Goal: Information Seeking & Learning: Learn about a topic

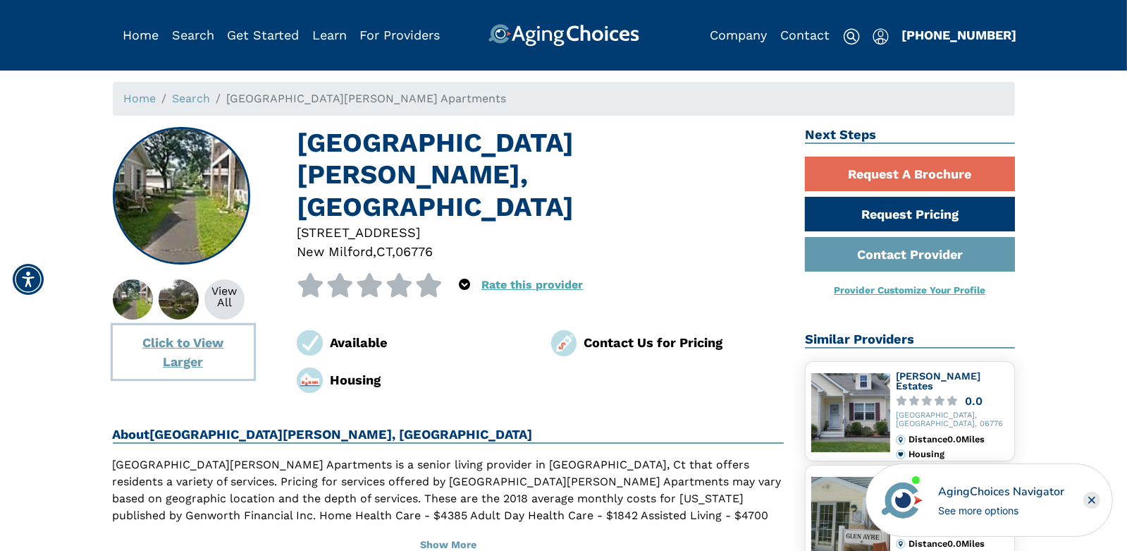
click at [178, 343] on button "Click to View Larger" at bounding box center [183, 352] width 141 height 54
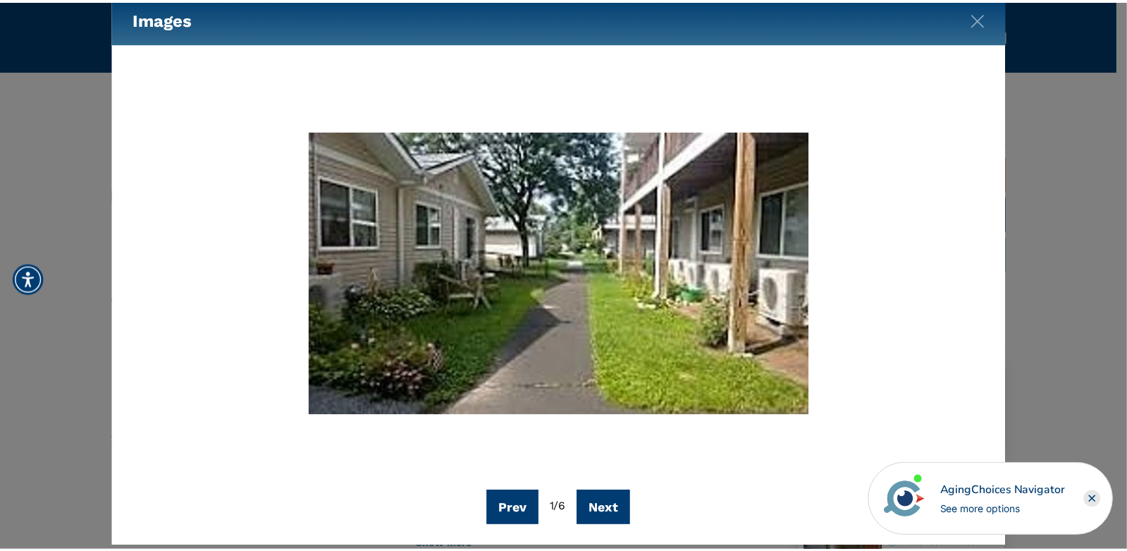
scroll to position [39, 0]
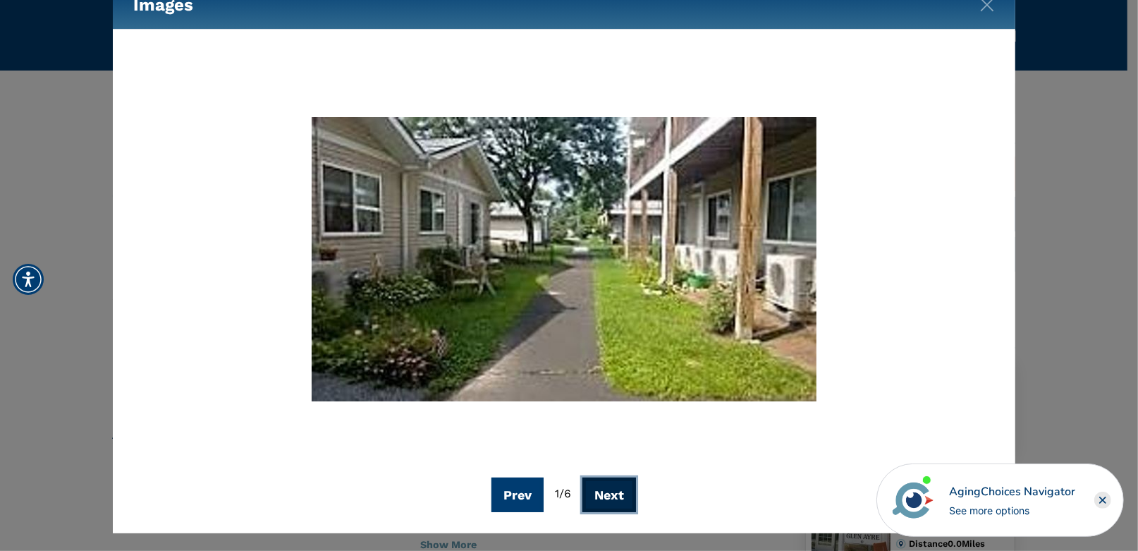
click at [612, 497] on button "Next" at bounding box center [609, 494] width 54 height 35
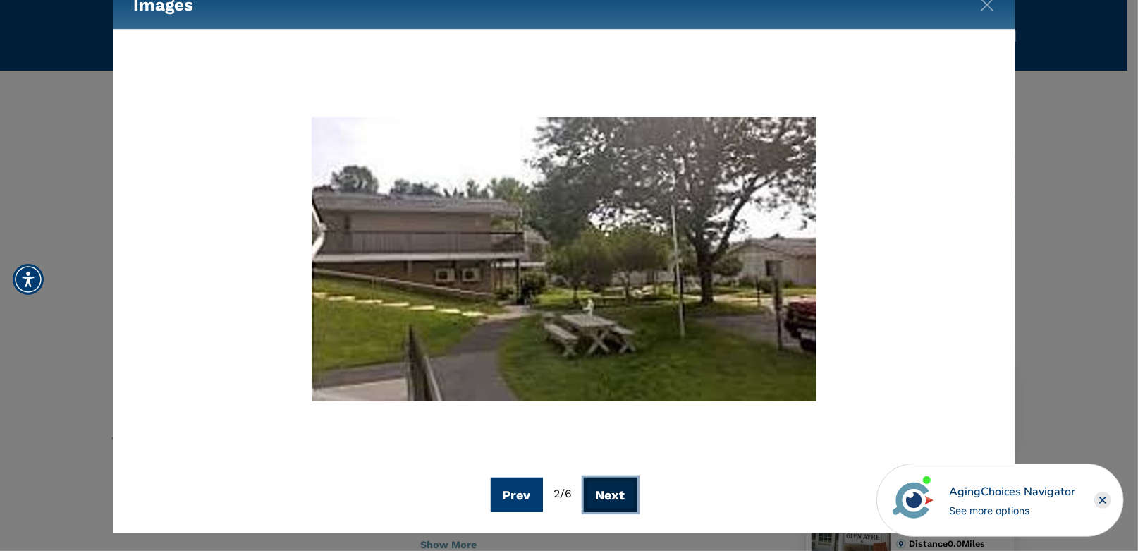
click at [610, 491] on button "Next" at bounding box center [611, 494] width 54 height 35
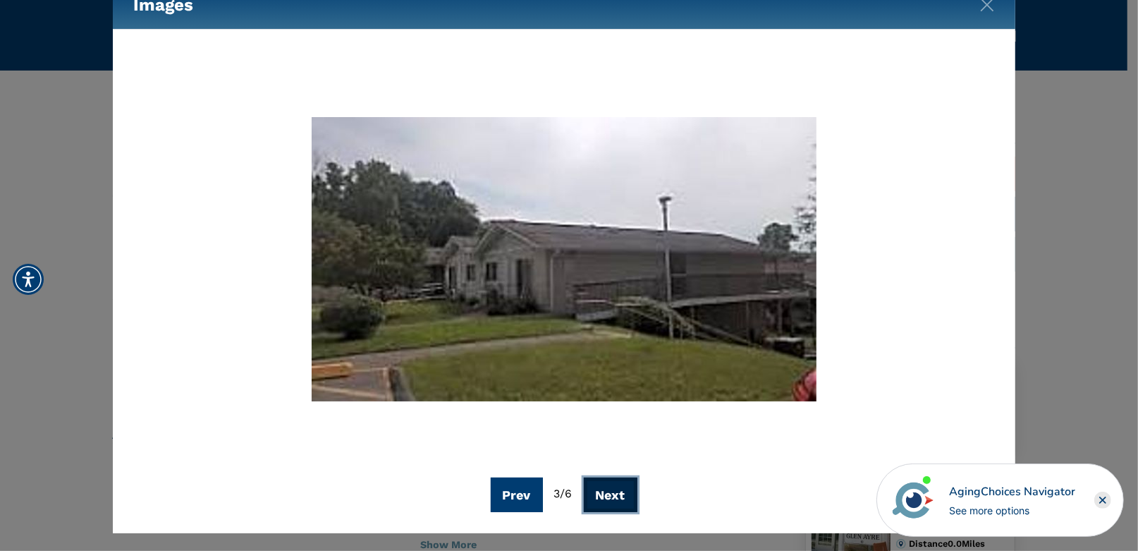
click at [610, 491] on button "Next" at bounding box center [611, 494] width 54 height 35
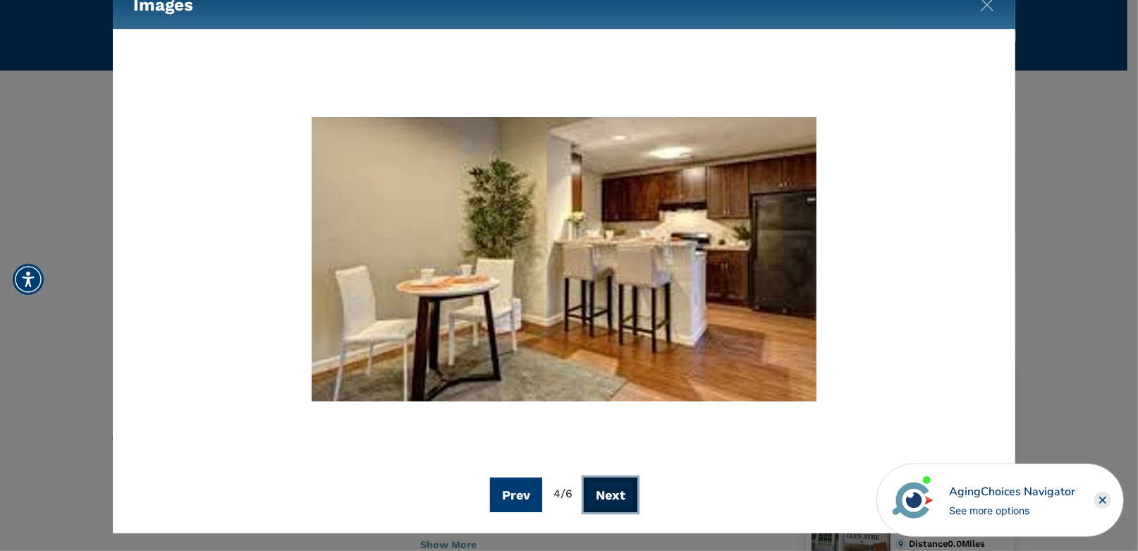
click at [608, 486] on button "Next" at bounding box center [611, 494] width 54 height 35
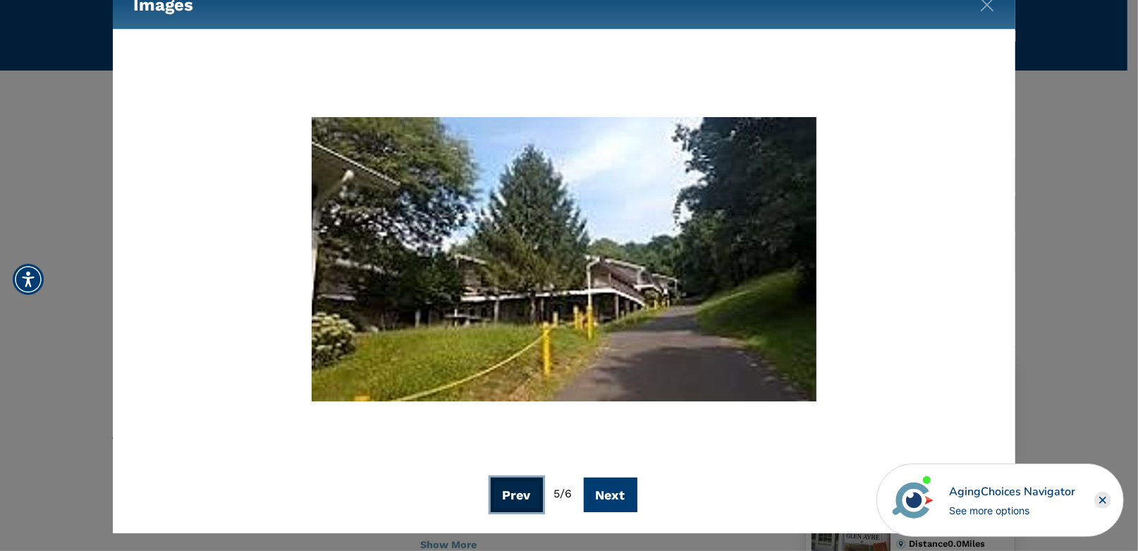
click at [507, 488] on button "Prev" at bounding box center [517, 494] width 52 height 35
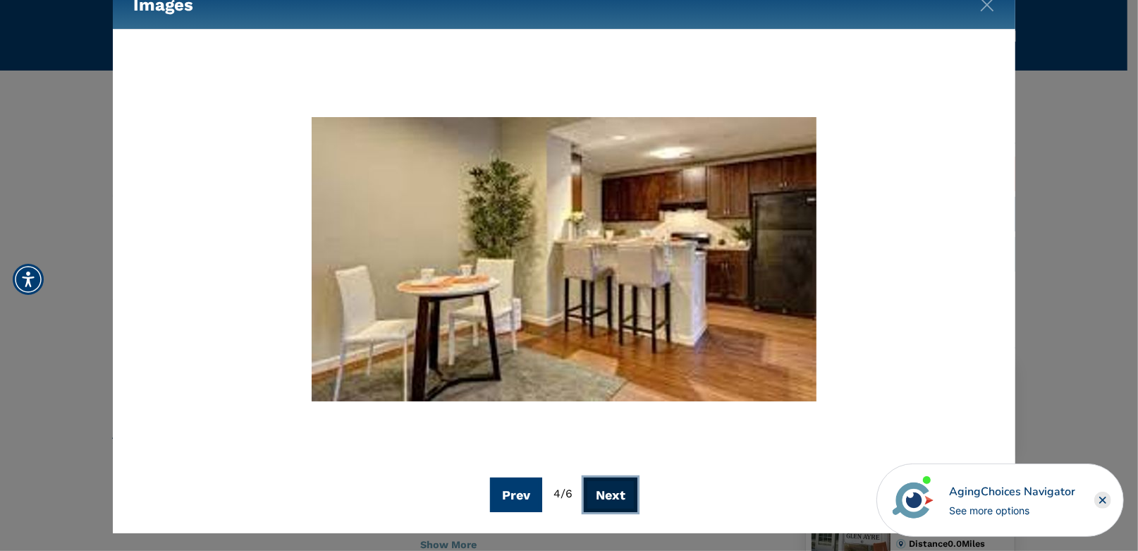
click at [604, 493] on button "Next" at bounding box center [611, 494] width 54 height 35
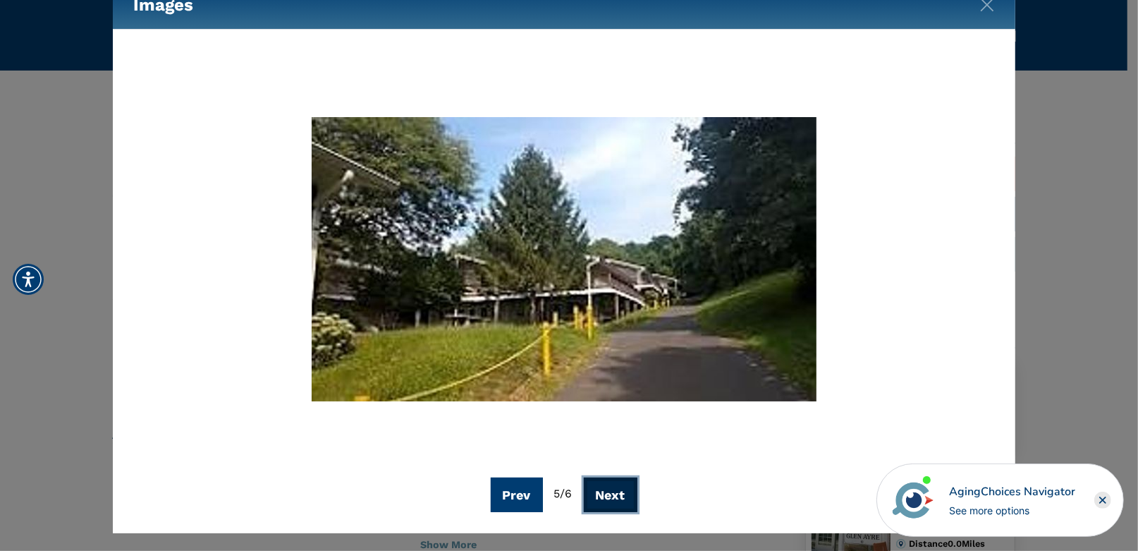
click at [604, 493] on button "Next" at bounding box center [611, 494] width 54 height 35
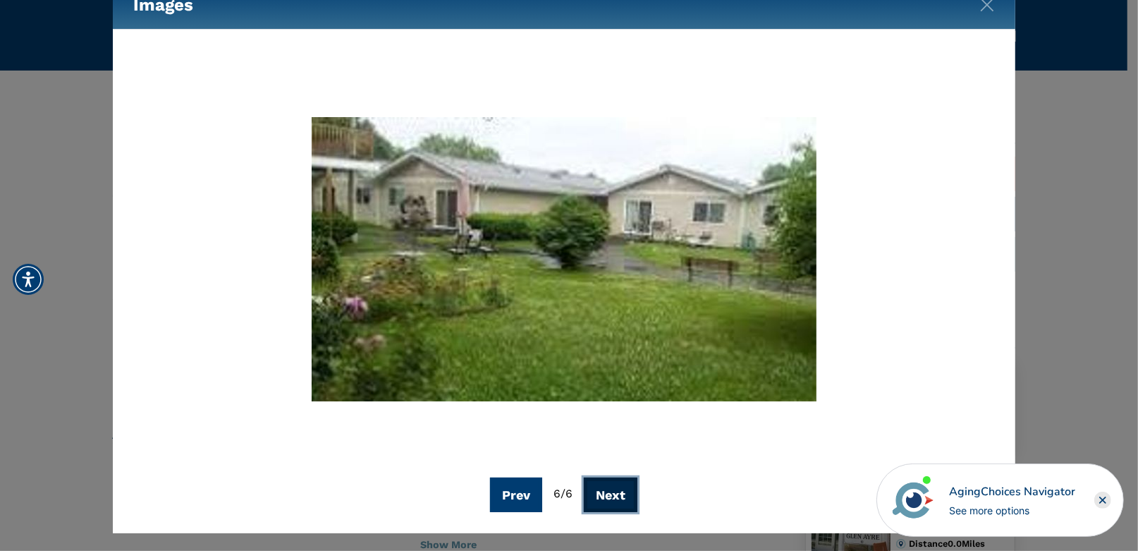
click at [604, 493] on button "Next" at bounding box center [611, 494] width 54 height 35
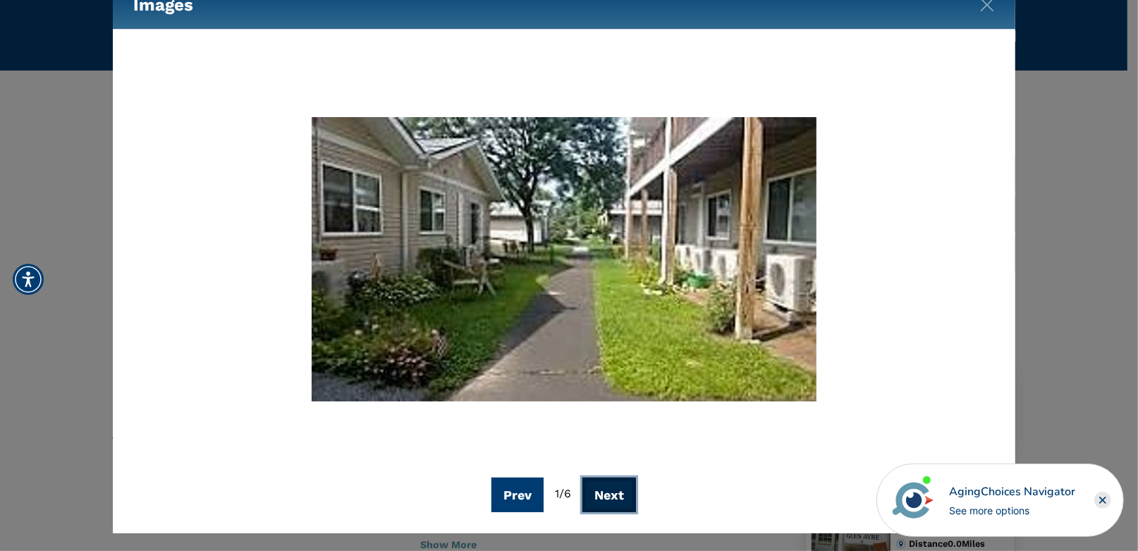
click at [604, 493] on button "Next" at bounding box center [609, 494] width 54 height 35
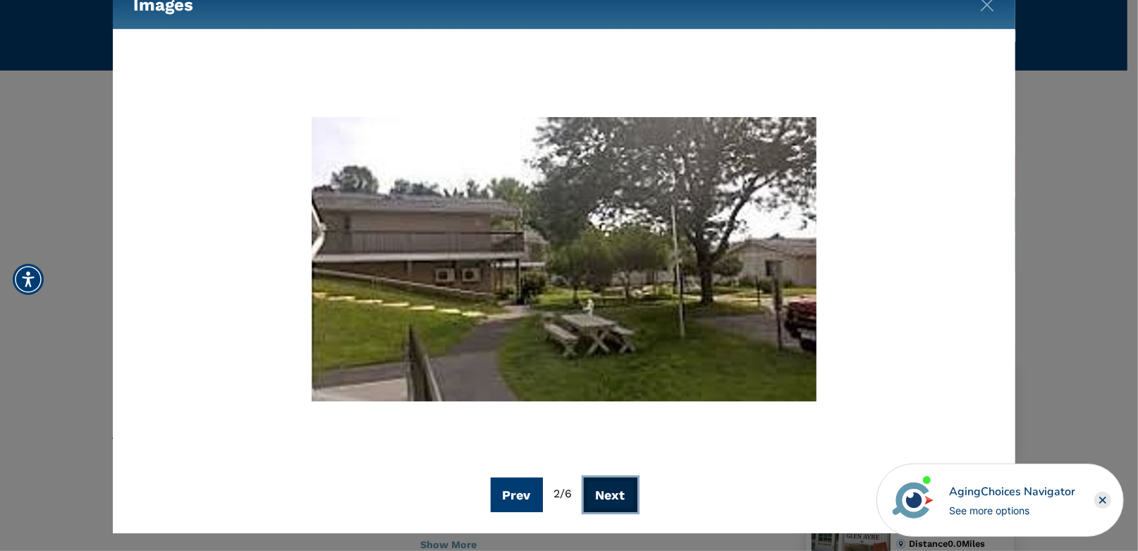
click at [604, 493] on button "Next" at bounding box center [611, 494] width 54 height 35
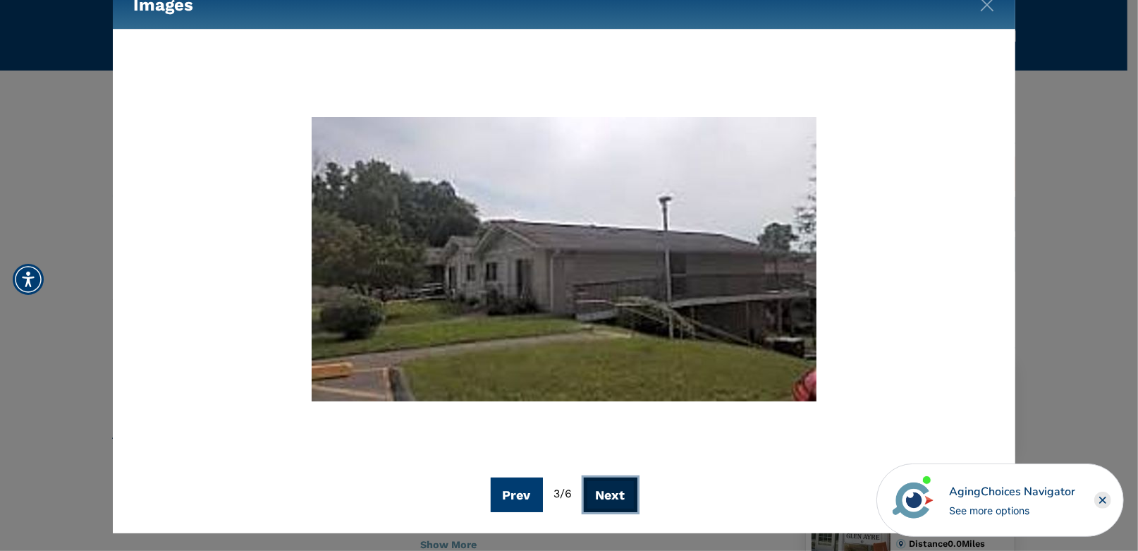
click at [604, 493] on button "Next" at bounding box center [611, 494] width 54 height 35
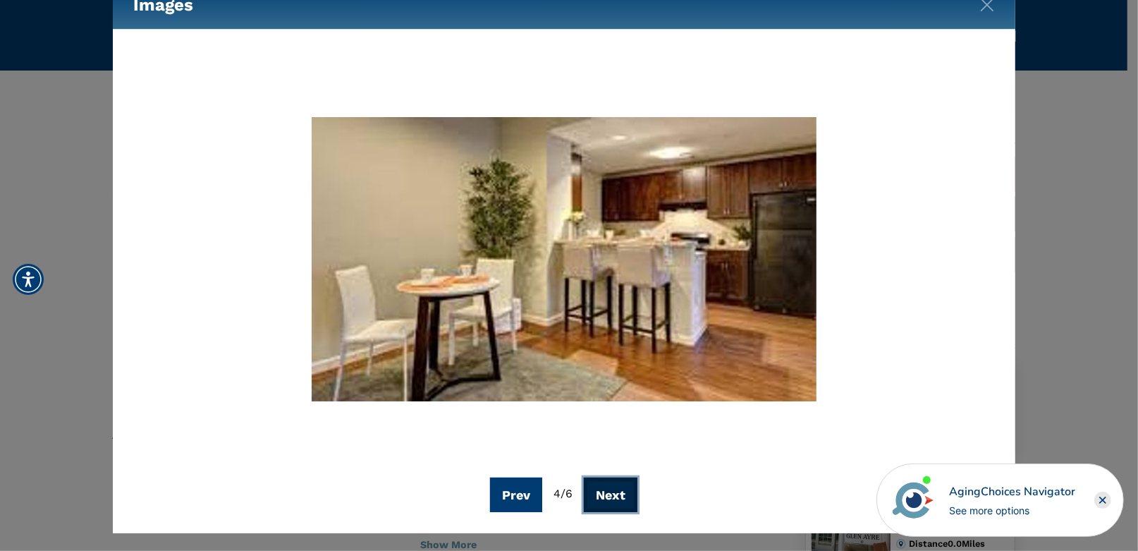
click at [604, 493] on button "Next" at bounding box center [611, 494] width 54 height 35
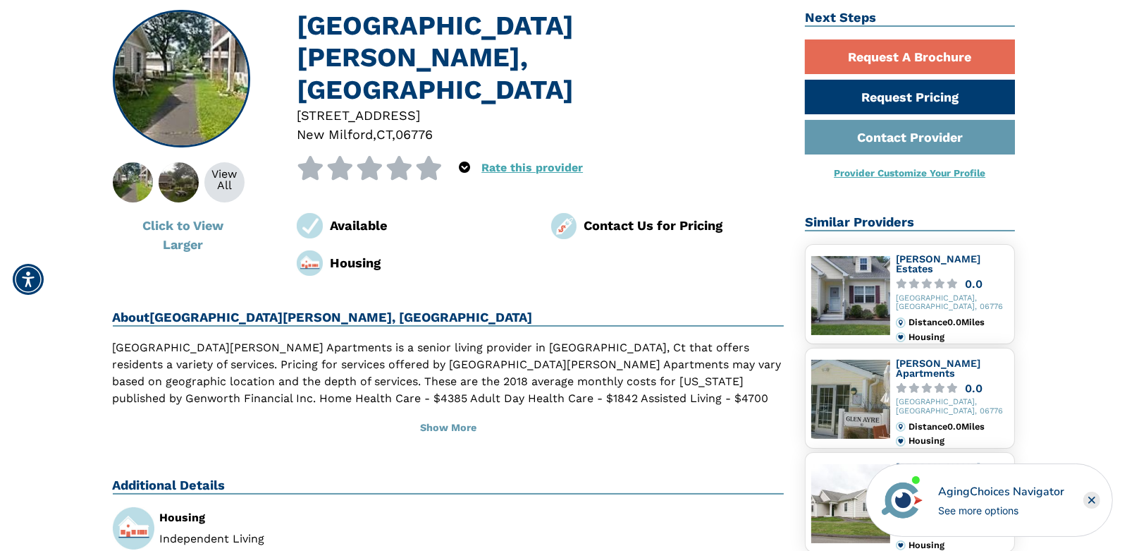
scroll to position [140, 0]
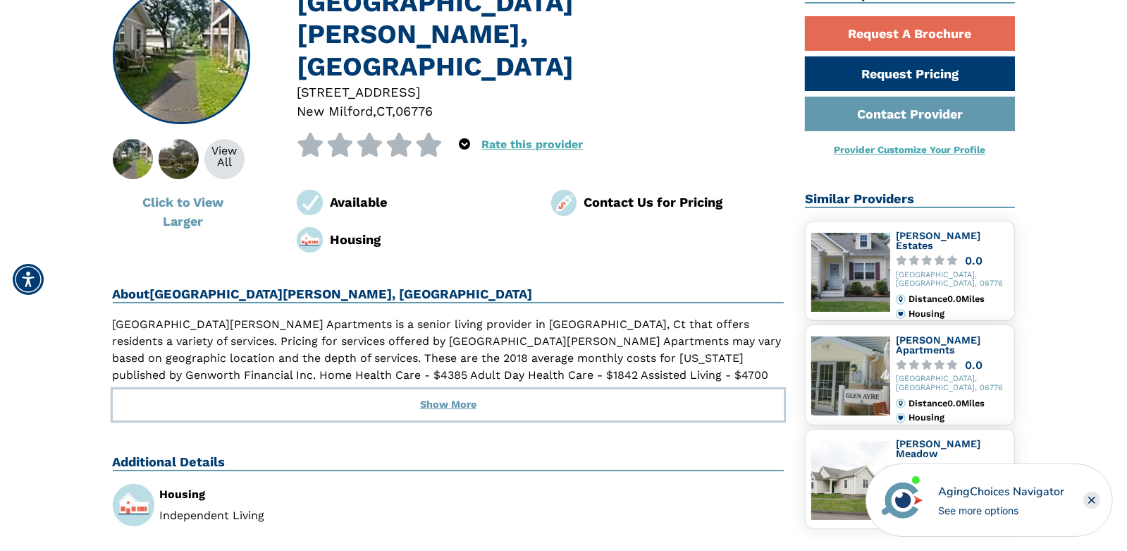
click at [459, 389] on button "Show More" at bounding box center [449, 404] width 672 height 31
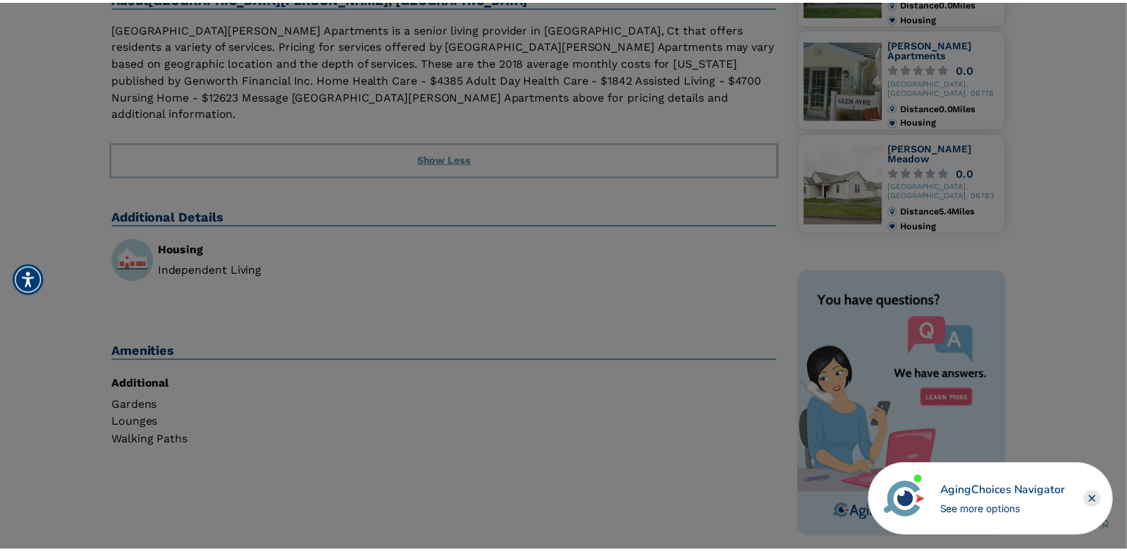
scroll to position [423, 0]
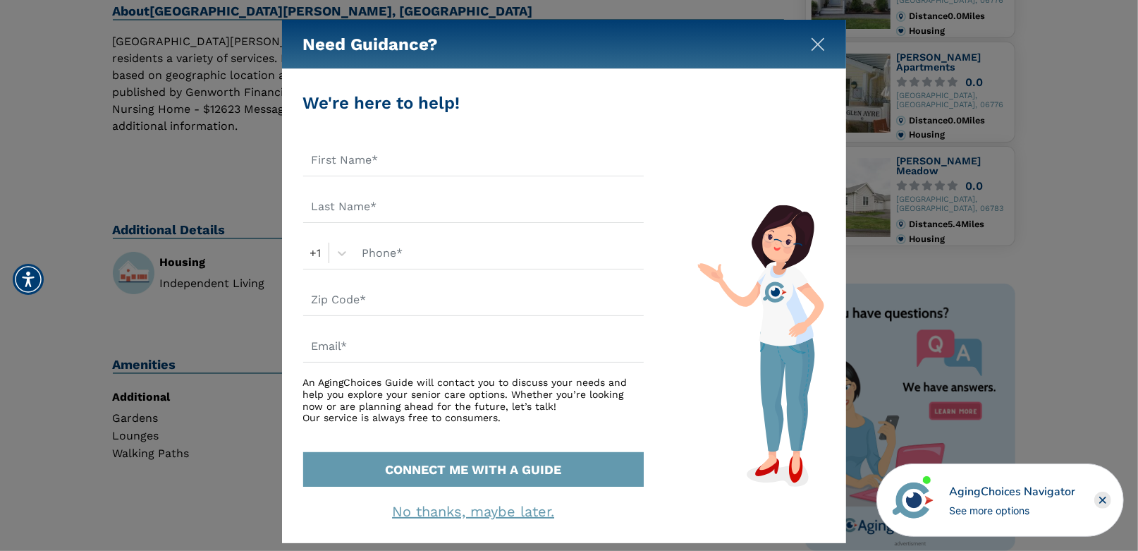
click at [811, 42] on img "Close" at bounding box center [818, 44] width 14 height 14
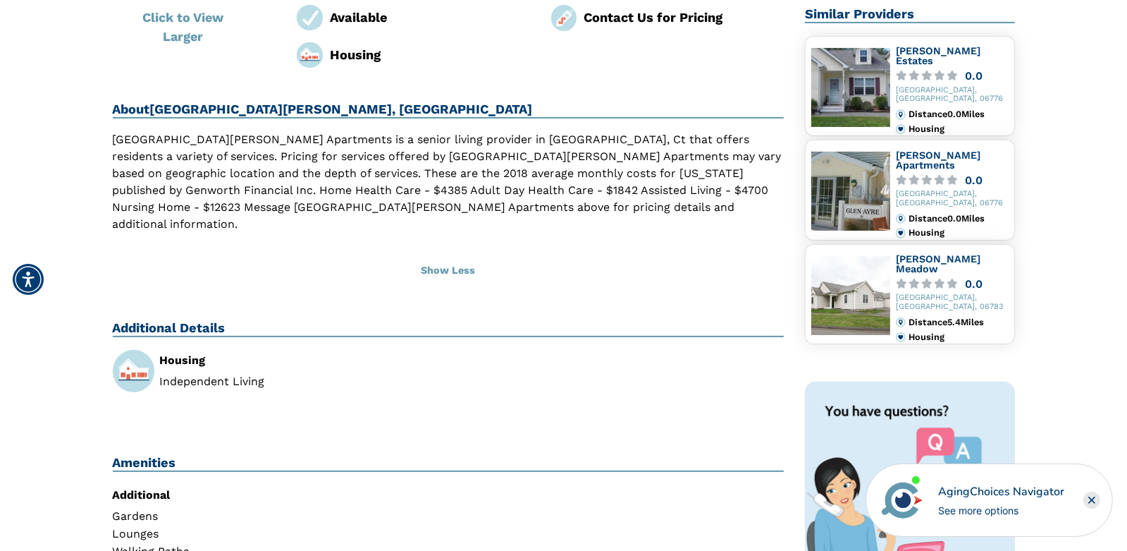
scroll to position [281, 0]
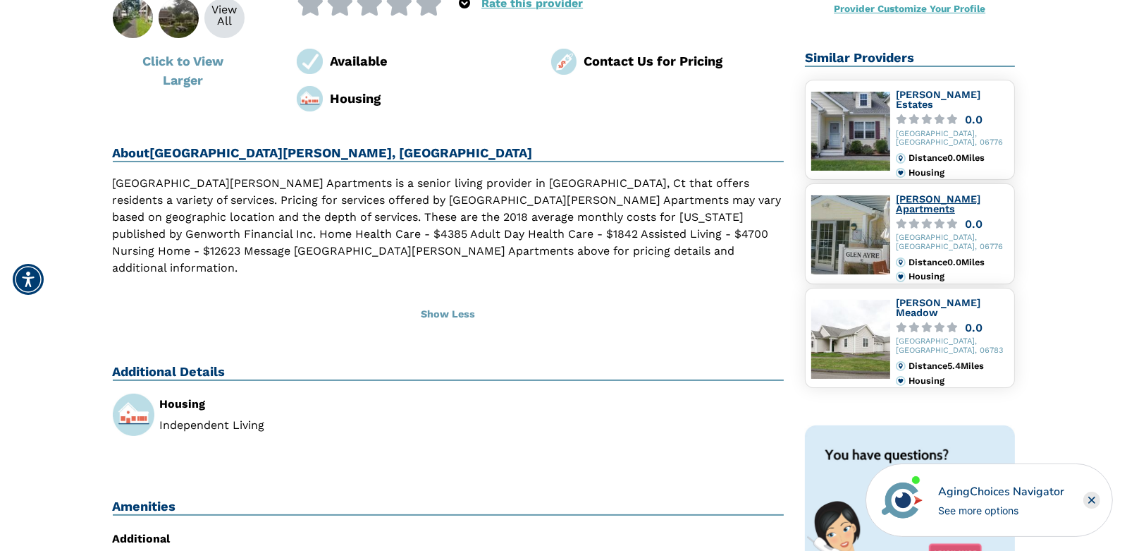
click at [931, 195] on link "Glen Ayre Apartments" at bounding box center [938, 203] width 85 height 21
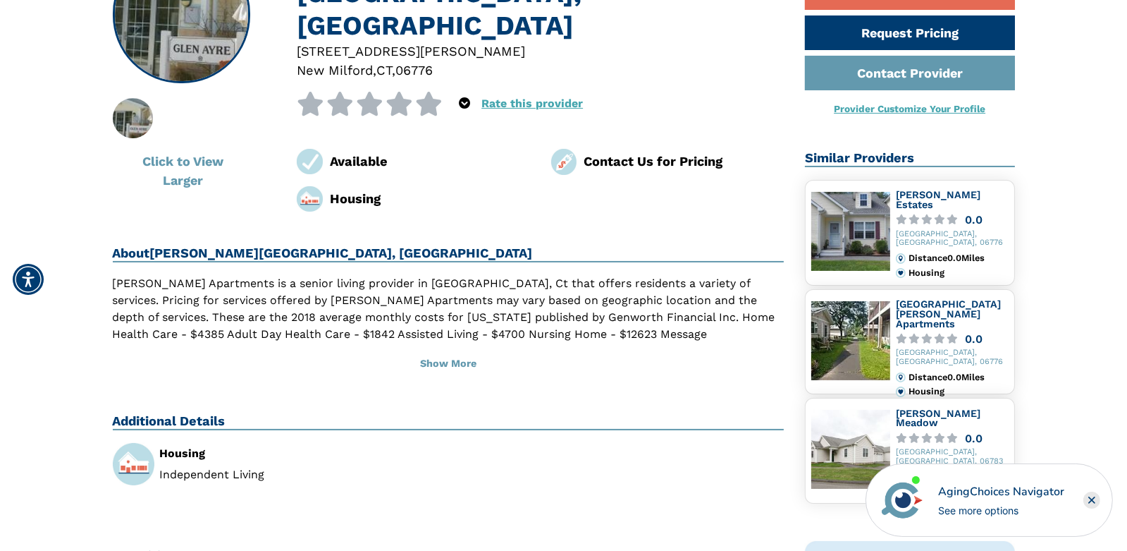
scroll to position [211, 0]
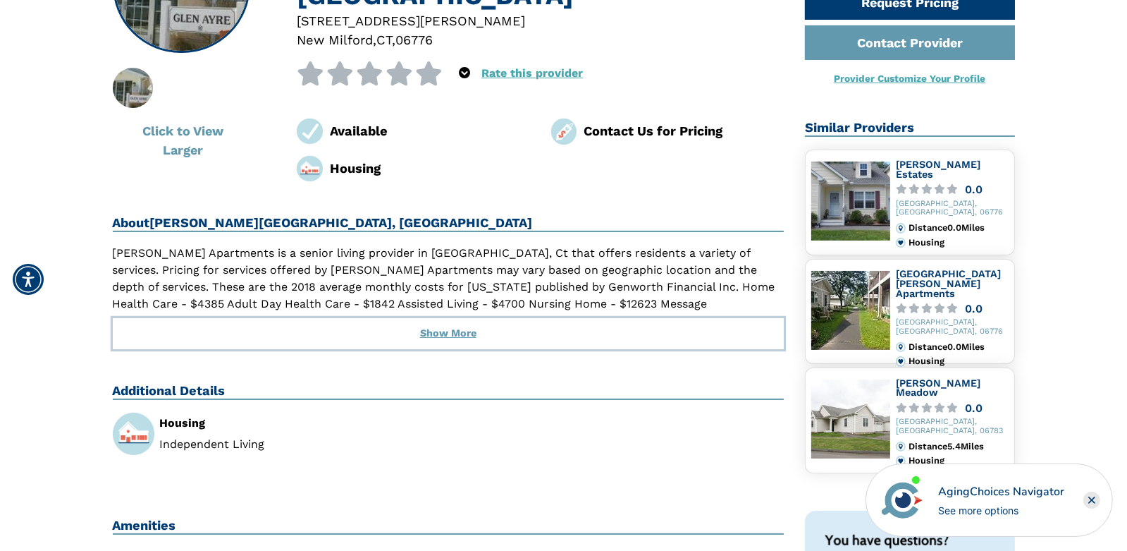
click at [453, 322] on button "Show More" at bounding box center [449, 333] width 672 height 31
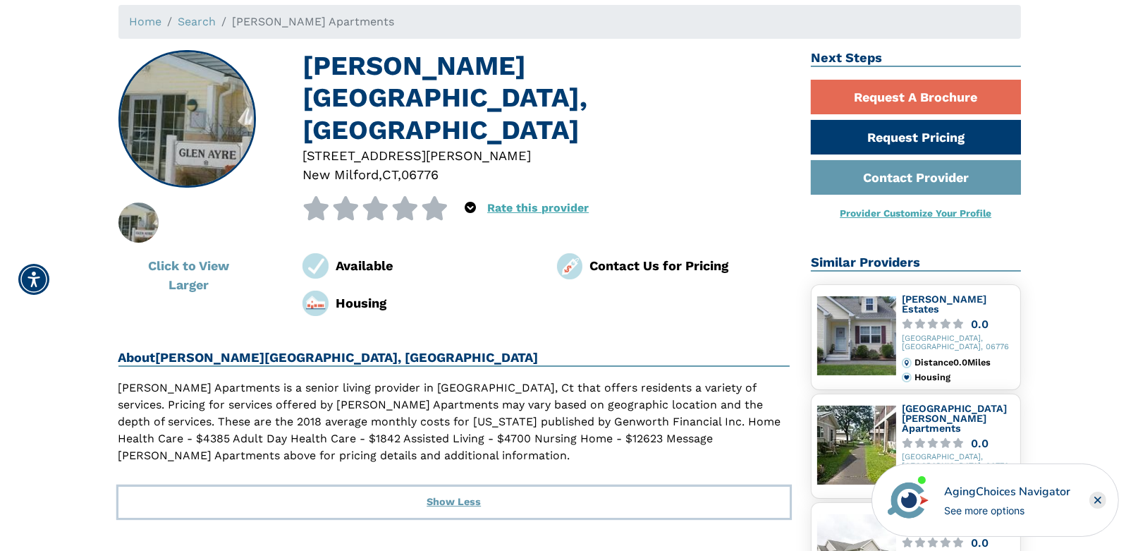
scroll to position [70, 0]
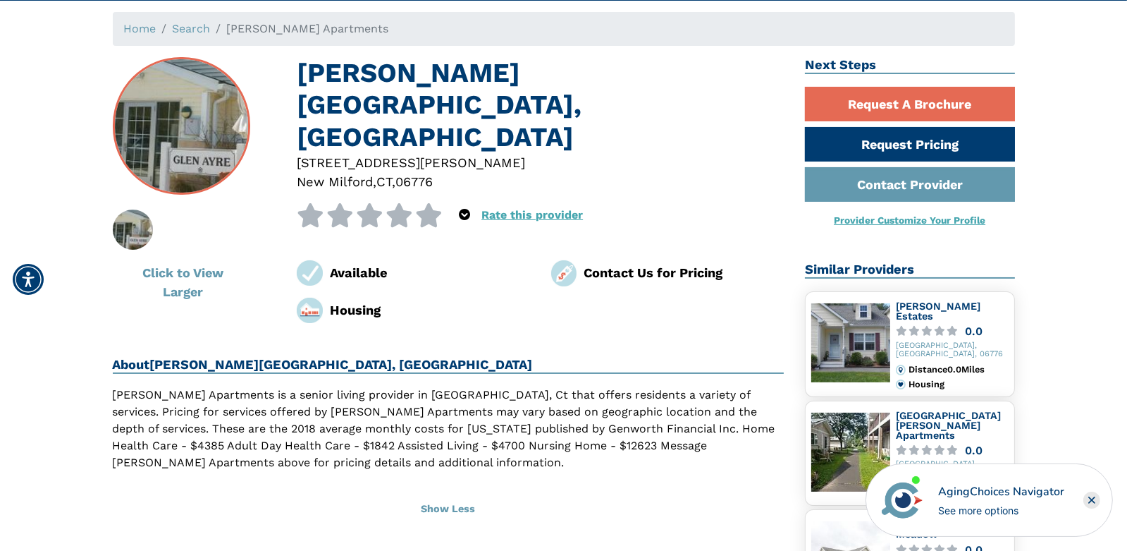
click at [182, 129] on img at bounding box center [180, 126] width 135 height 135
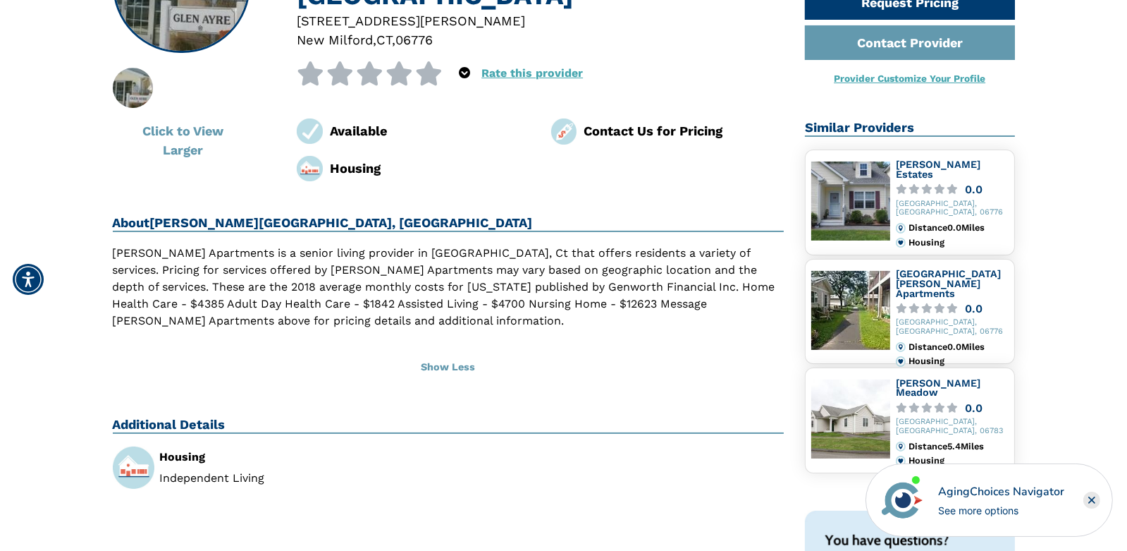
scroll to position [281, 0]
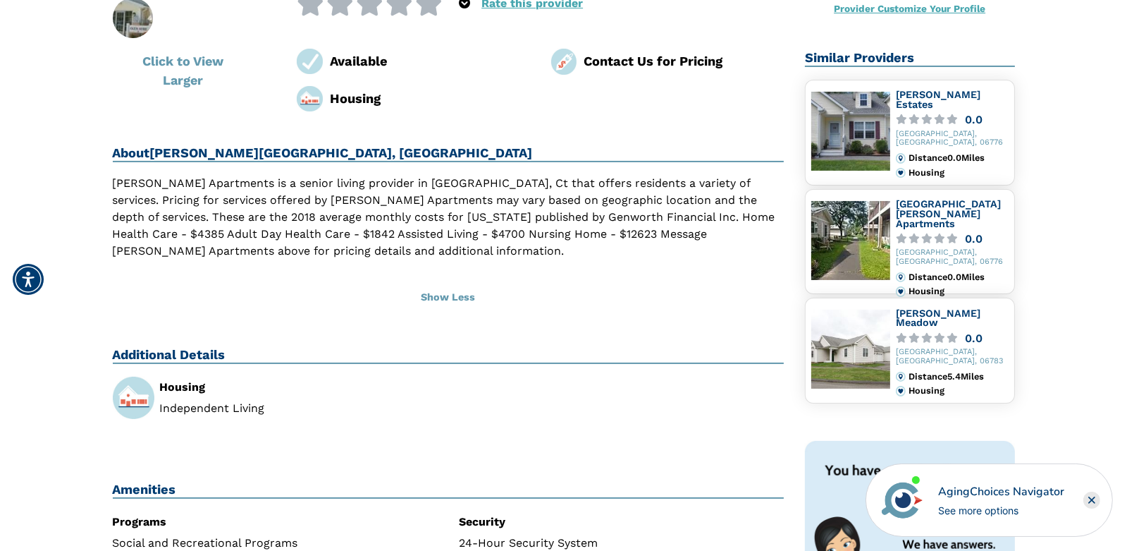
click at [834, 132] on img at bounding box center [850, 131] width 79 height 79
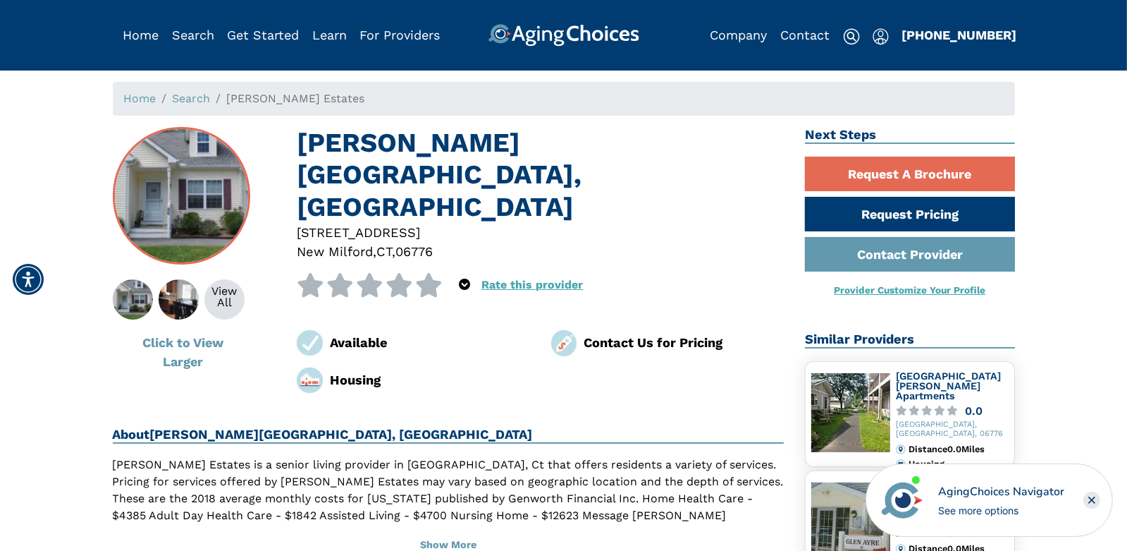
click at [178, 219] on img at bounding box center [180, 195] width 135 height 135
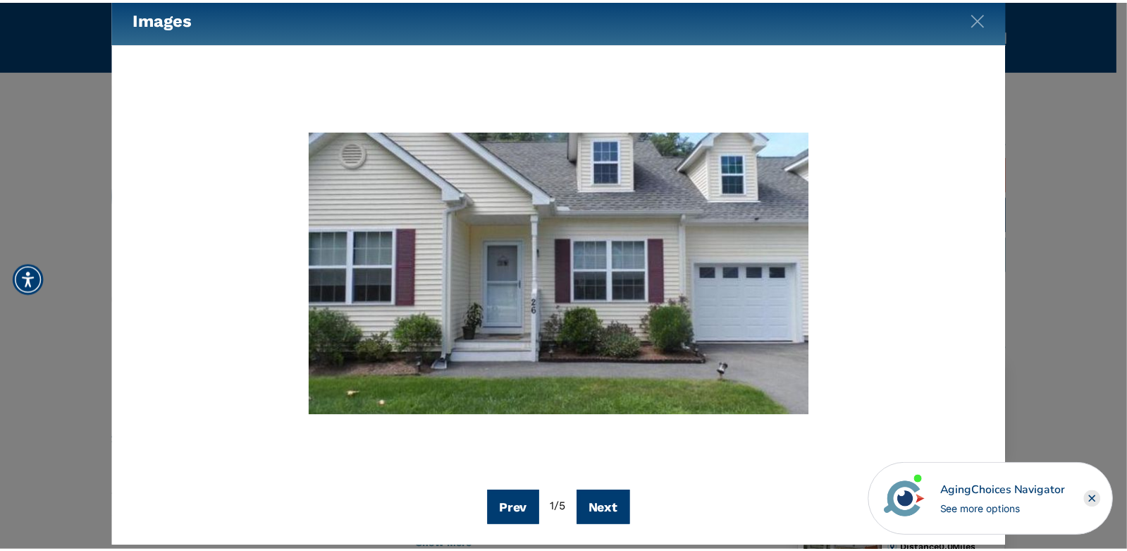
scroll to position [39, 0]
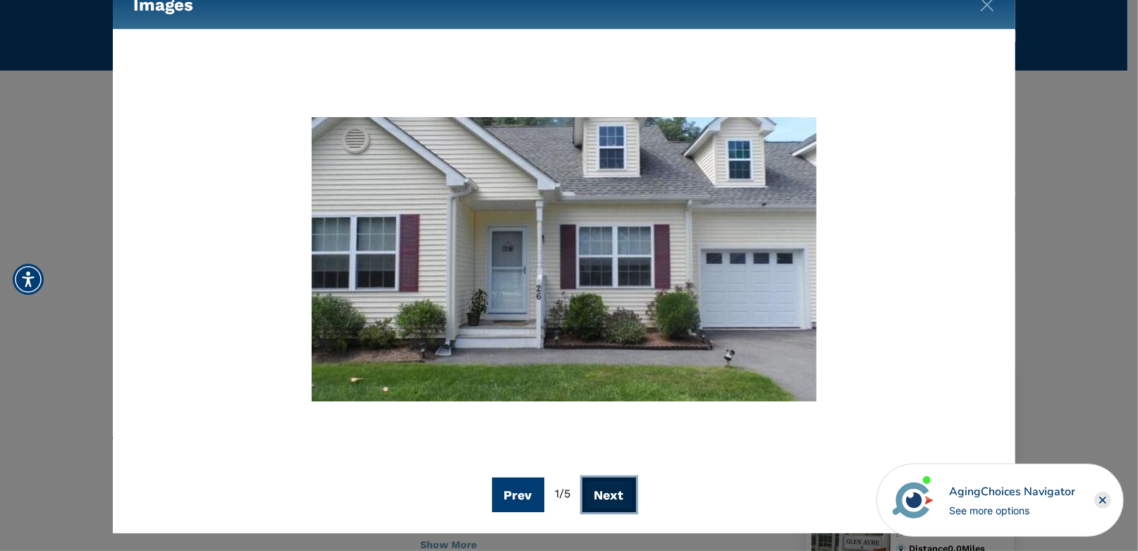
click at [610, 499] on button "Next" at bounding box center [609, 494] width 54 height 35
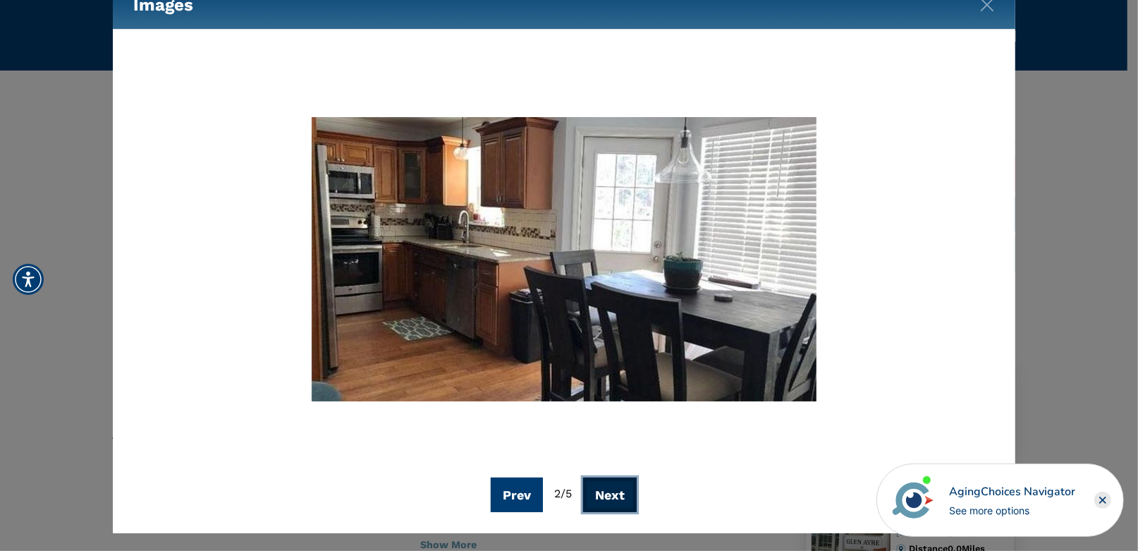
click at [610, 499] on button "Next" at bounding box center [610, 494] width 54 height 35
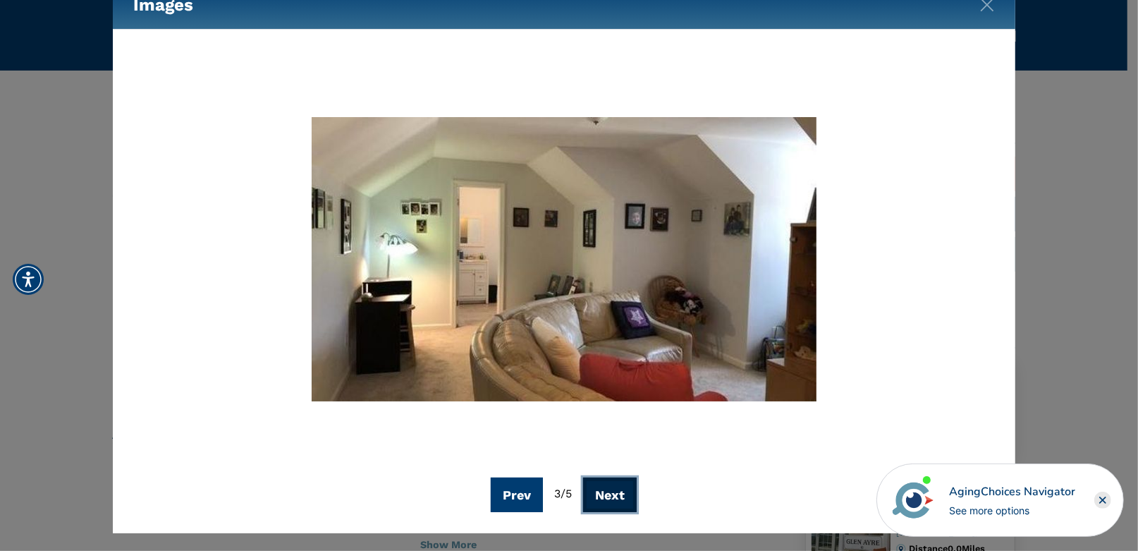
click at [610, 499] on button "Next" at bounding box center [610, 494] width 54 height 35
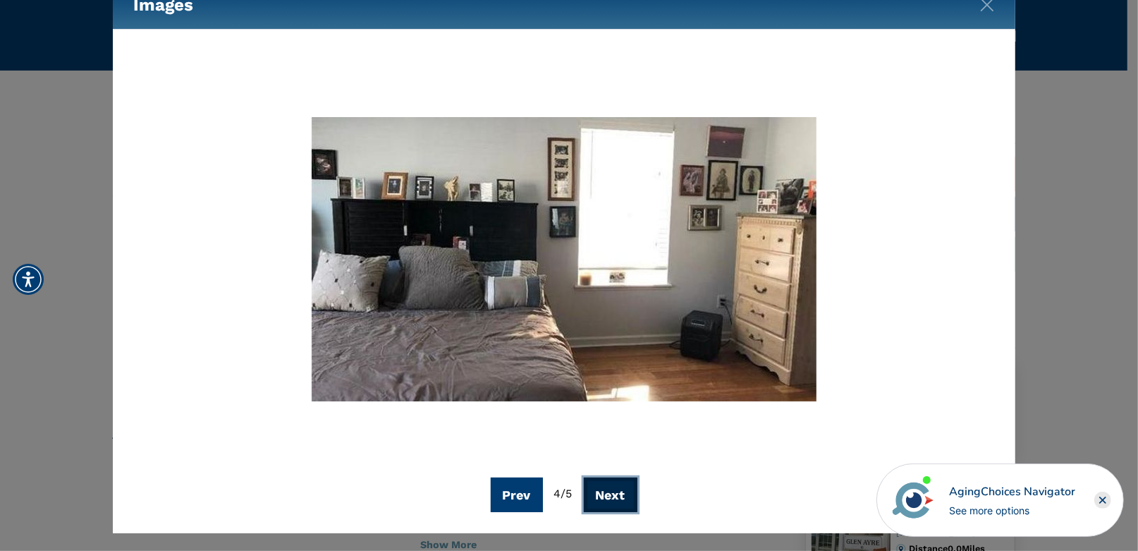
click at [610, 499] on button "Next" at bounding box center [611, 494] width 54 height 35
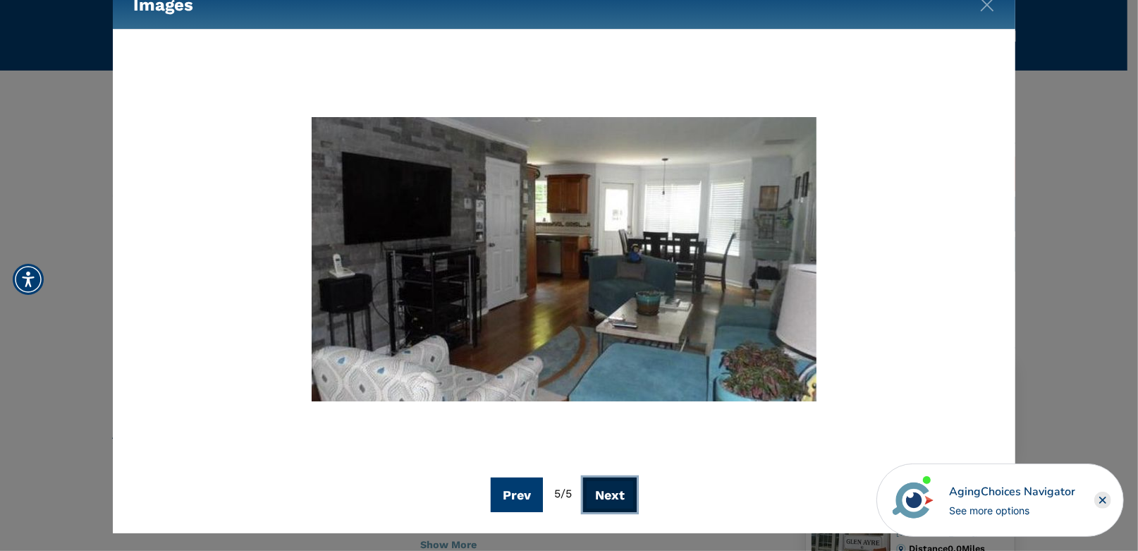
click at [610, 499] on button "Next" at bounding box center [610, 494] width 54 height 35
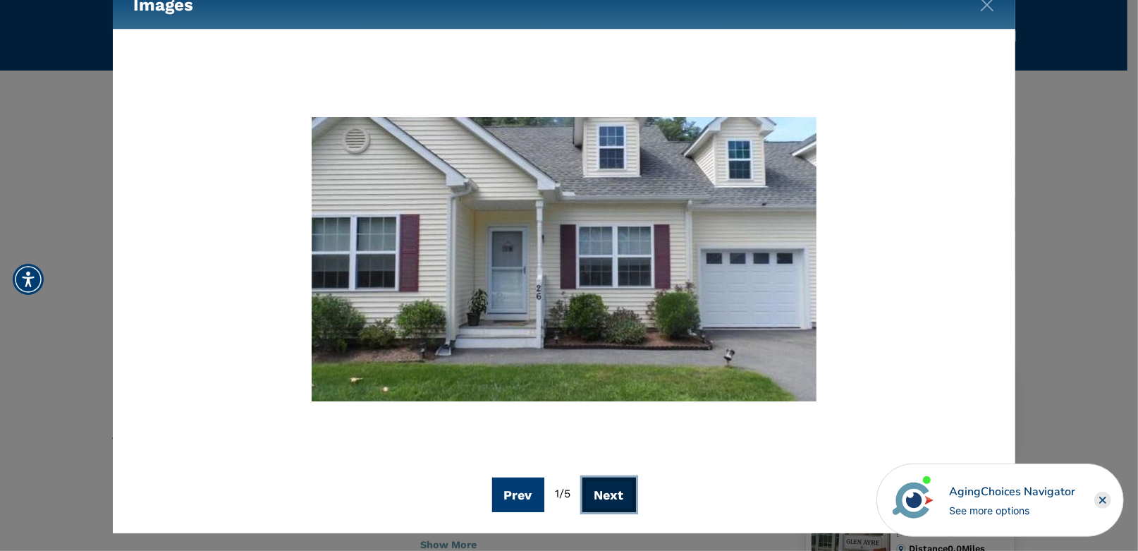
click at [610, 499] on button "Next" at bounding box center [609, 494] width 54 height 35
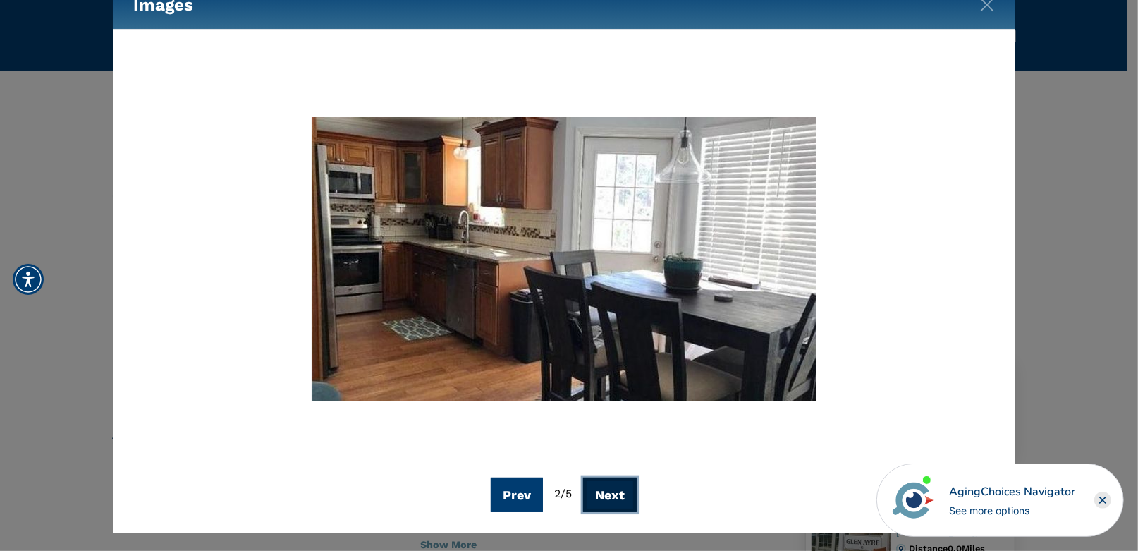
click at [610, 499] on button "Next" at bounding box center [610, 494] width 54 height 35
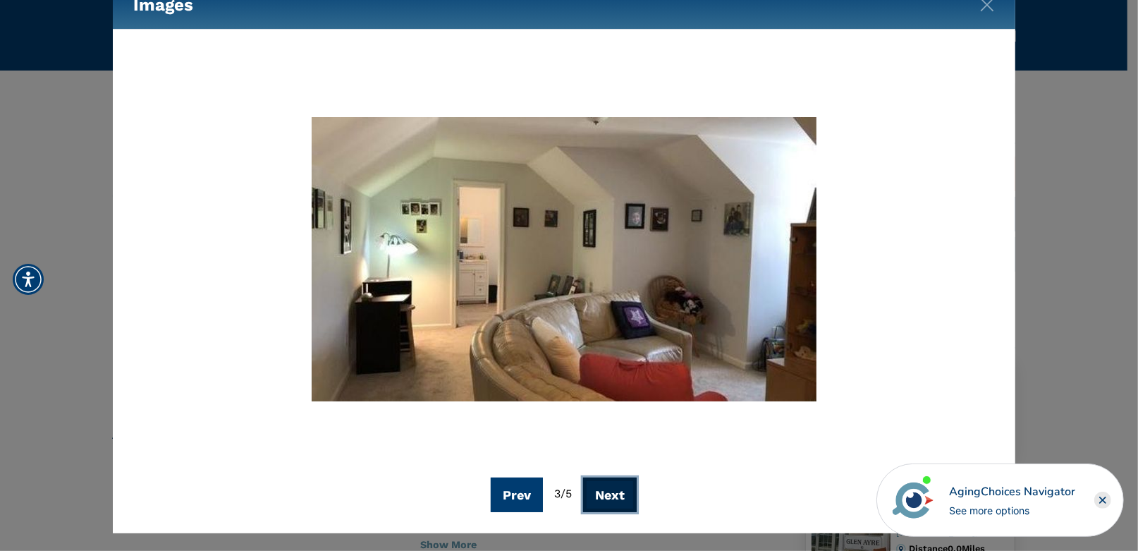
click at [610, 499] on button "Next" at bounding box center [610, 494] width 54 height 35
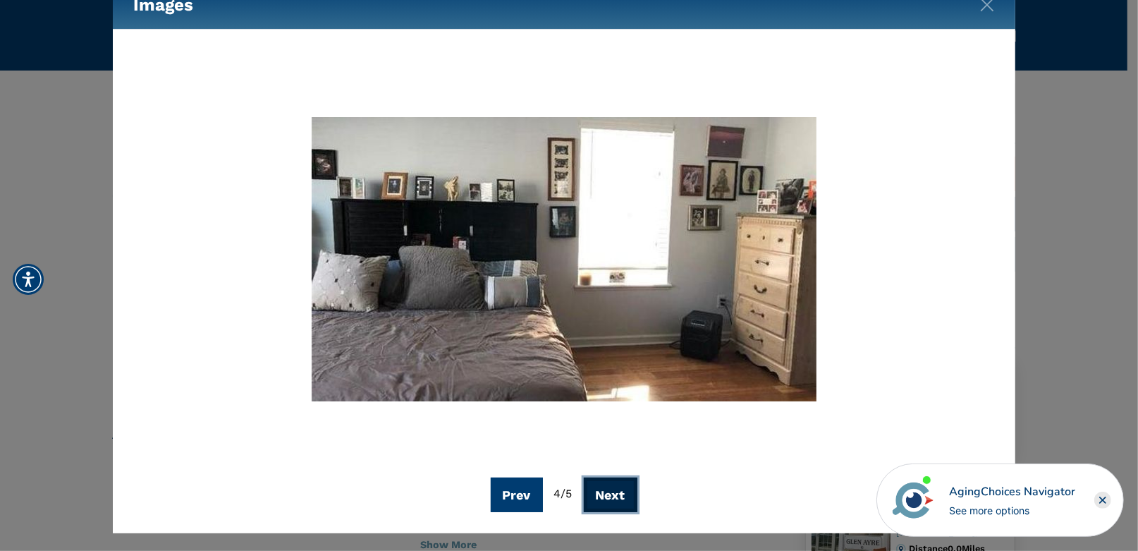
click at [610, 499] on button "Next" at bounding box center [611, 494] width 54 height 35
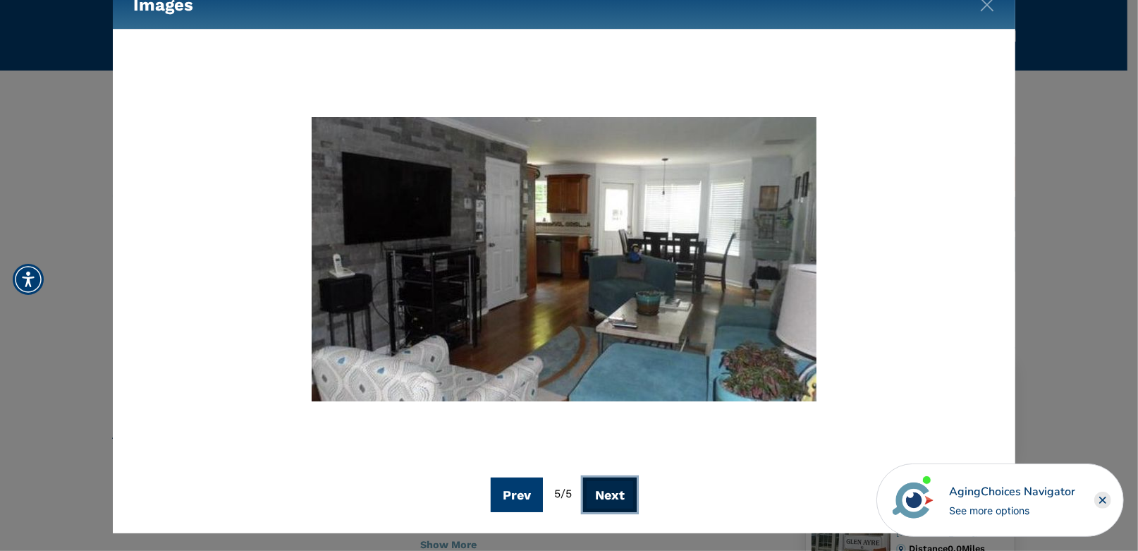
click at [610, 499] on button "Next" at bounding box center [610, 494] width 54 height 35
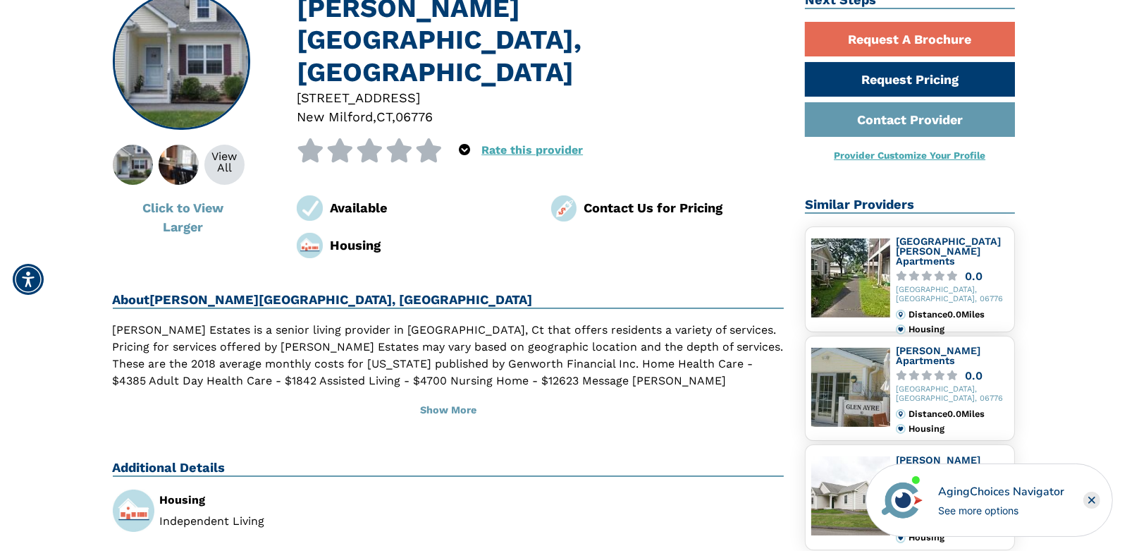
scroll to position [140, 0]
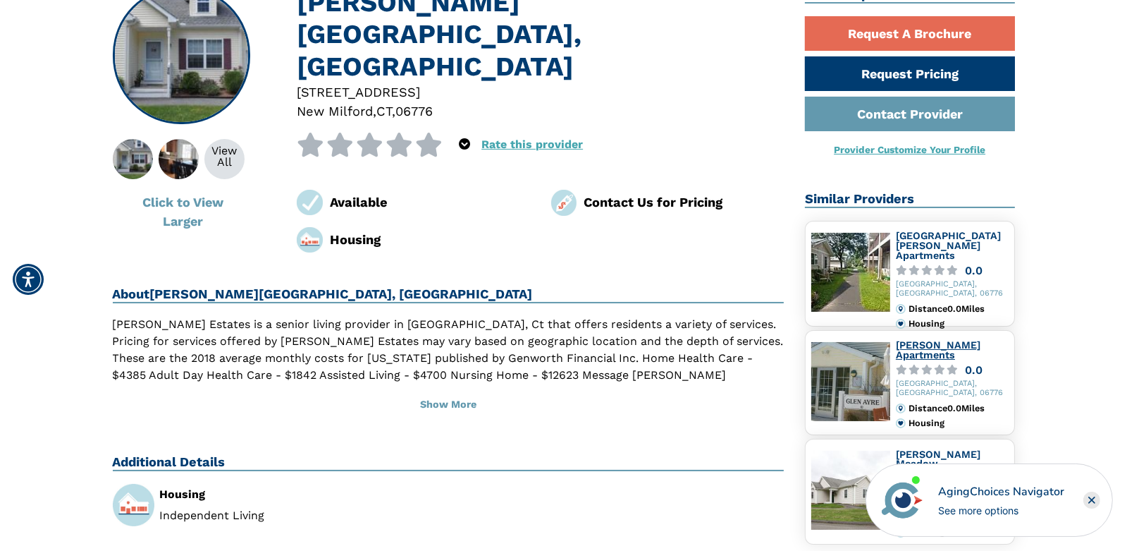
click at [953, 345] on link "Glen Ayre Apartments" at bounding box center [938, 349] width 85 height 21
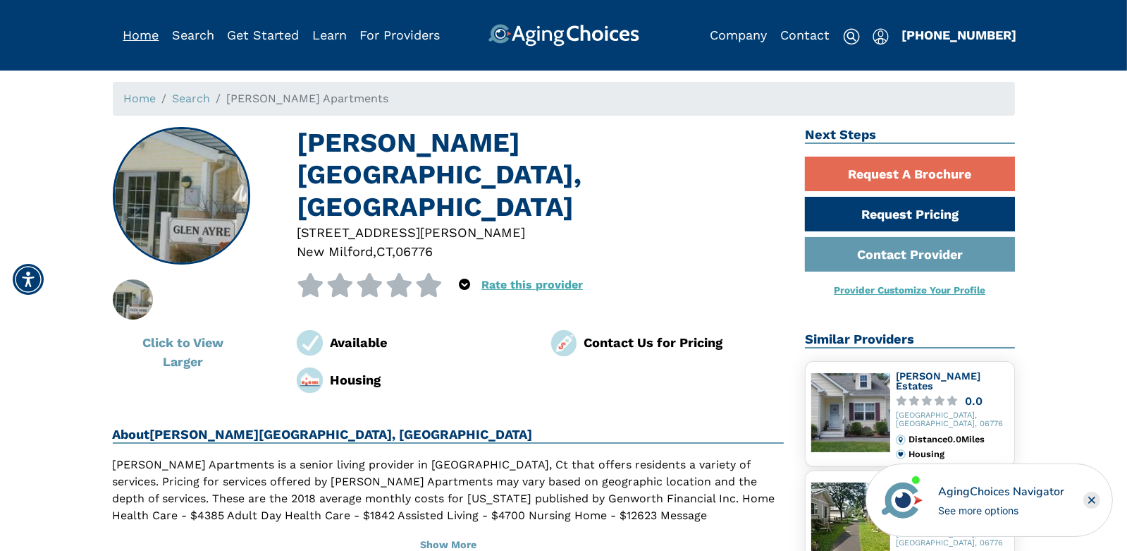
click at [135, 31] on link "Home" at bounding box center [141, 34] width 36 height 15
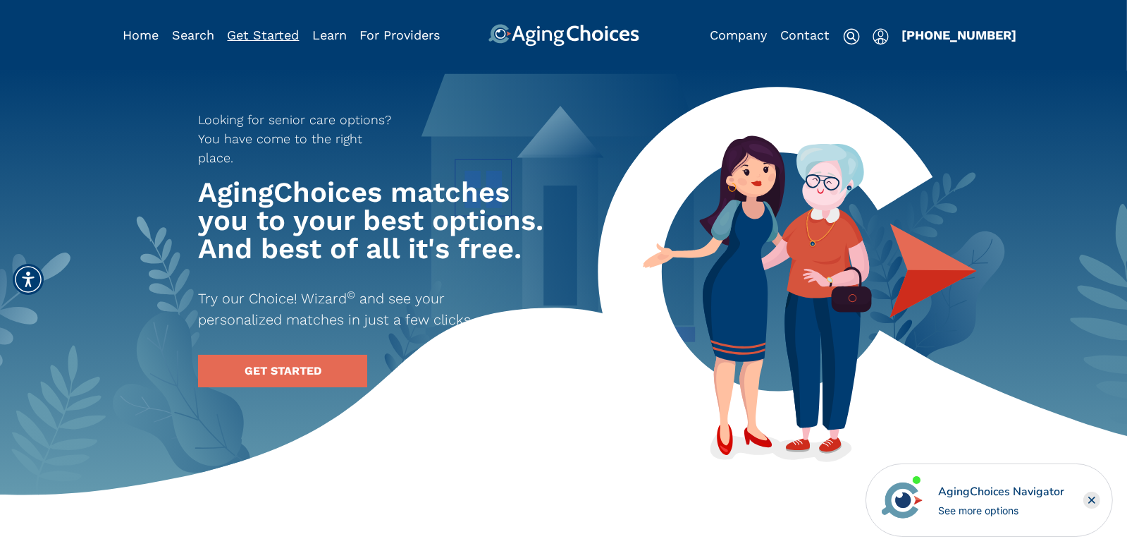
click at [259, 31] on link "Get Started" at bounding box center [264, 34] width 72 height 15
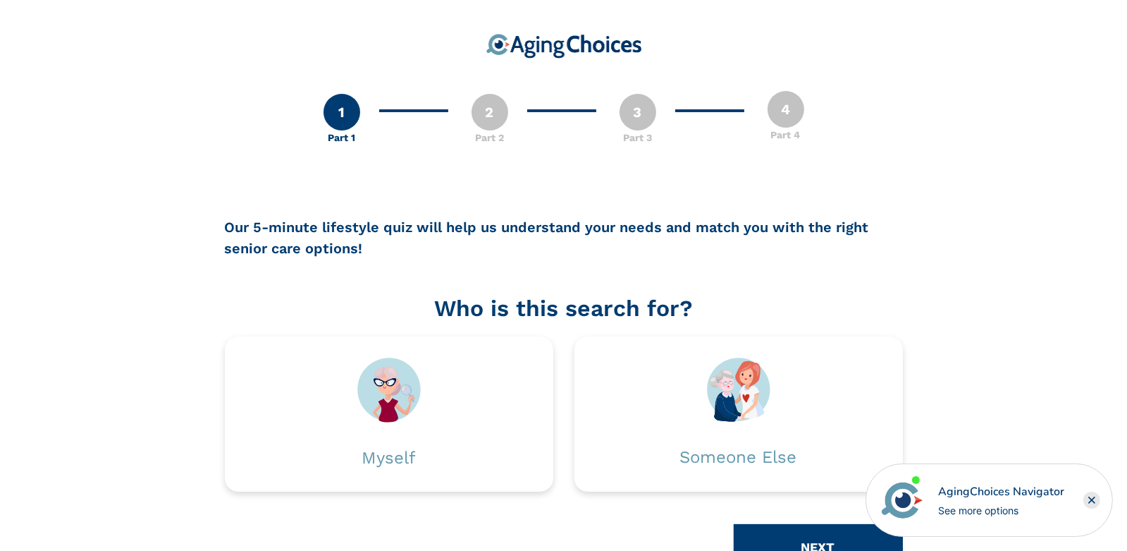
scroll to position [50, 0]
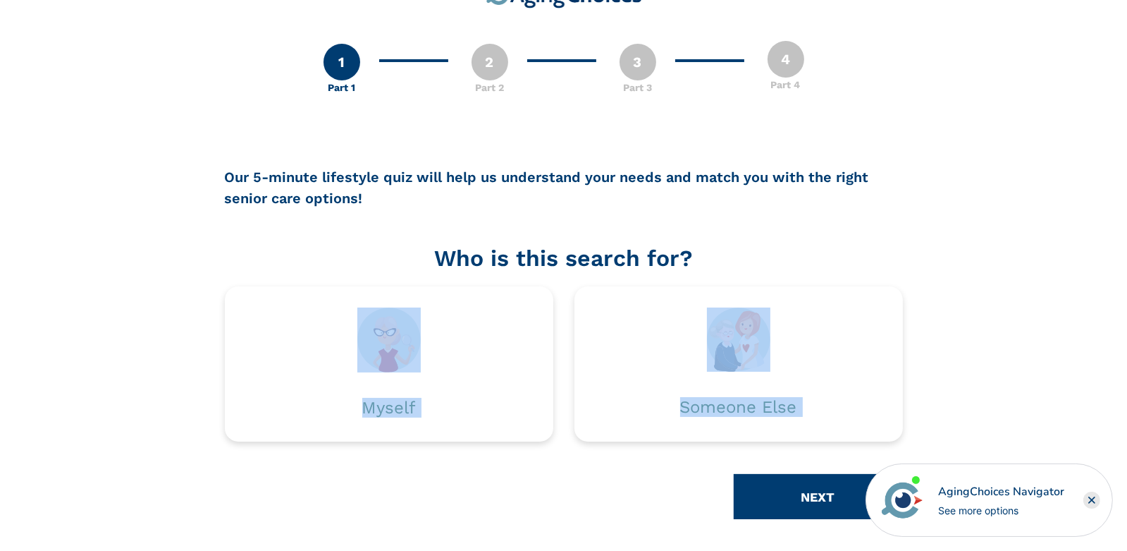
drag, startPoint x: 553, startPoint y: 547, endPoint x: 608, endPoint y: 577, distance: 62.2
click at [608, 550] on html "1 Part 1 2 Part 2 3 Part 3 4 Part 4 Part 1 Part 1 of 4 Our 5-minute lifestyle q…" at bounding box center [563, 251] width 1127 height 603
